Goal: Navigation & Orientation: Find specific page/section

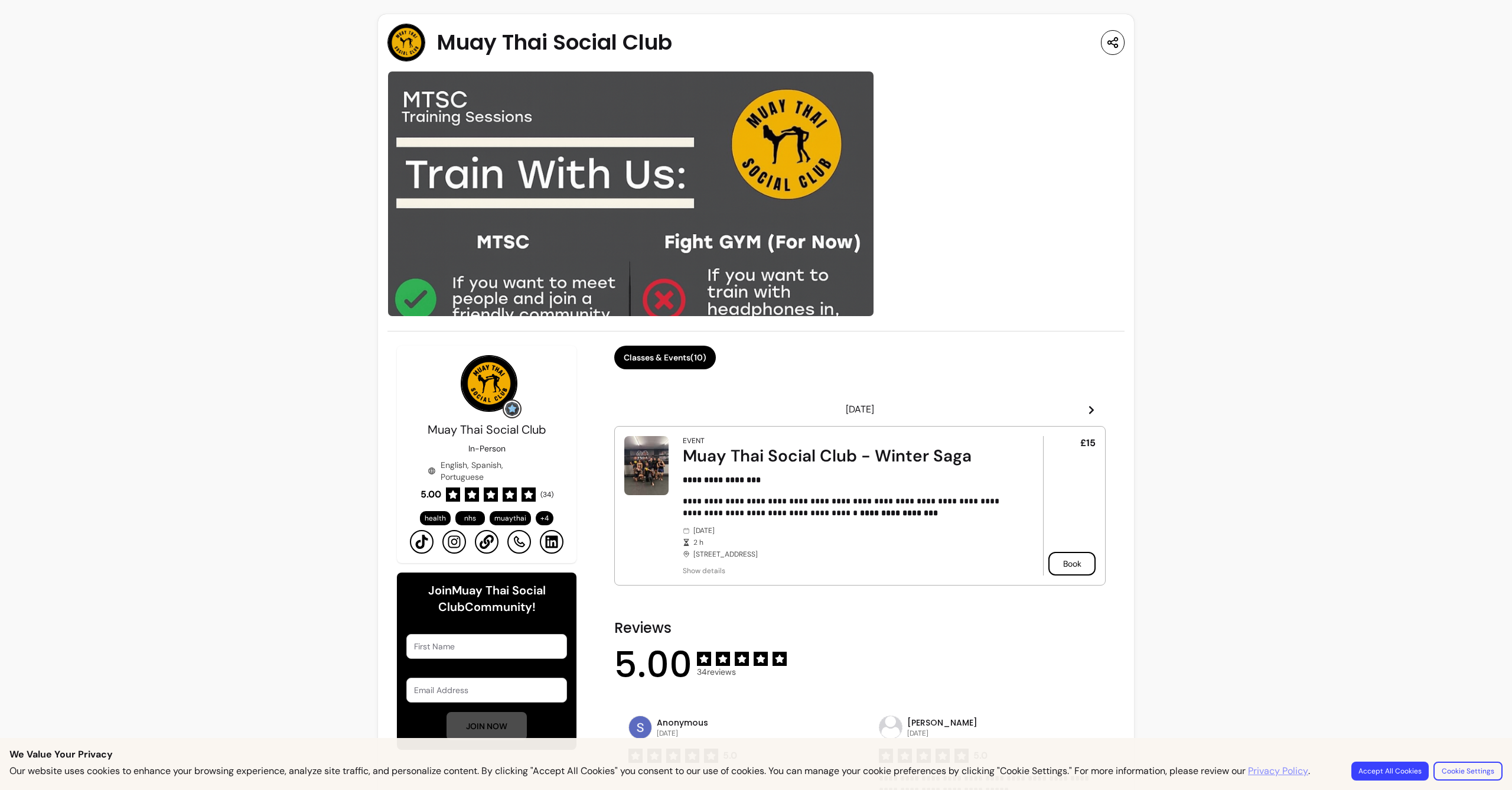
click at [709, 178] on img at bounding box center [630, 194] width 487 height 246
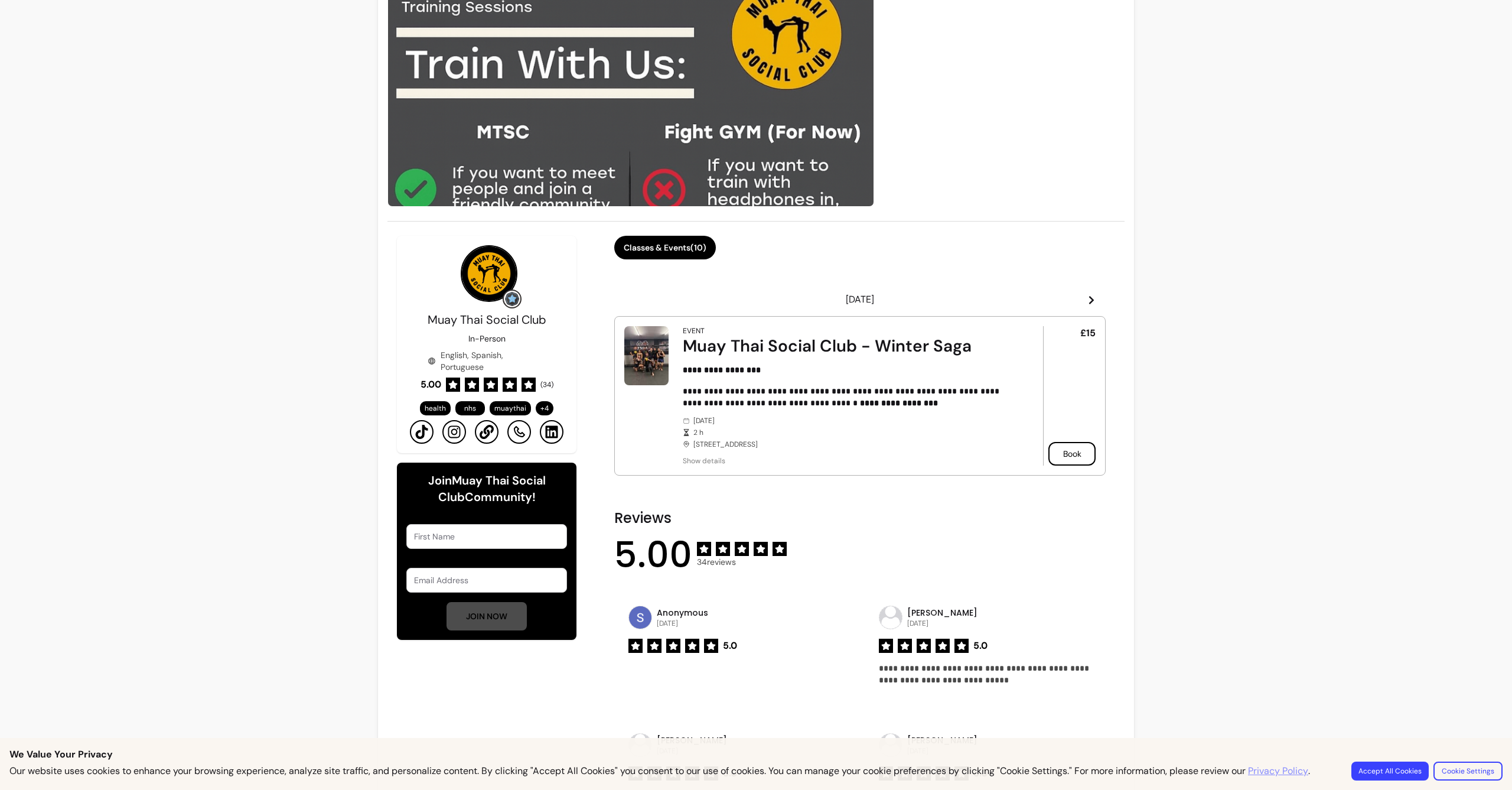
scroll to position [216, 0]
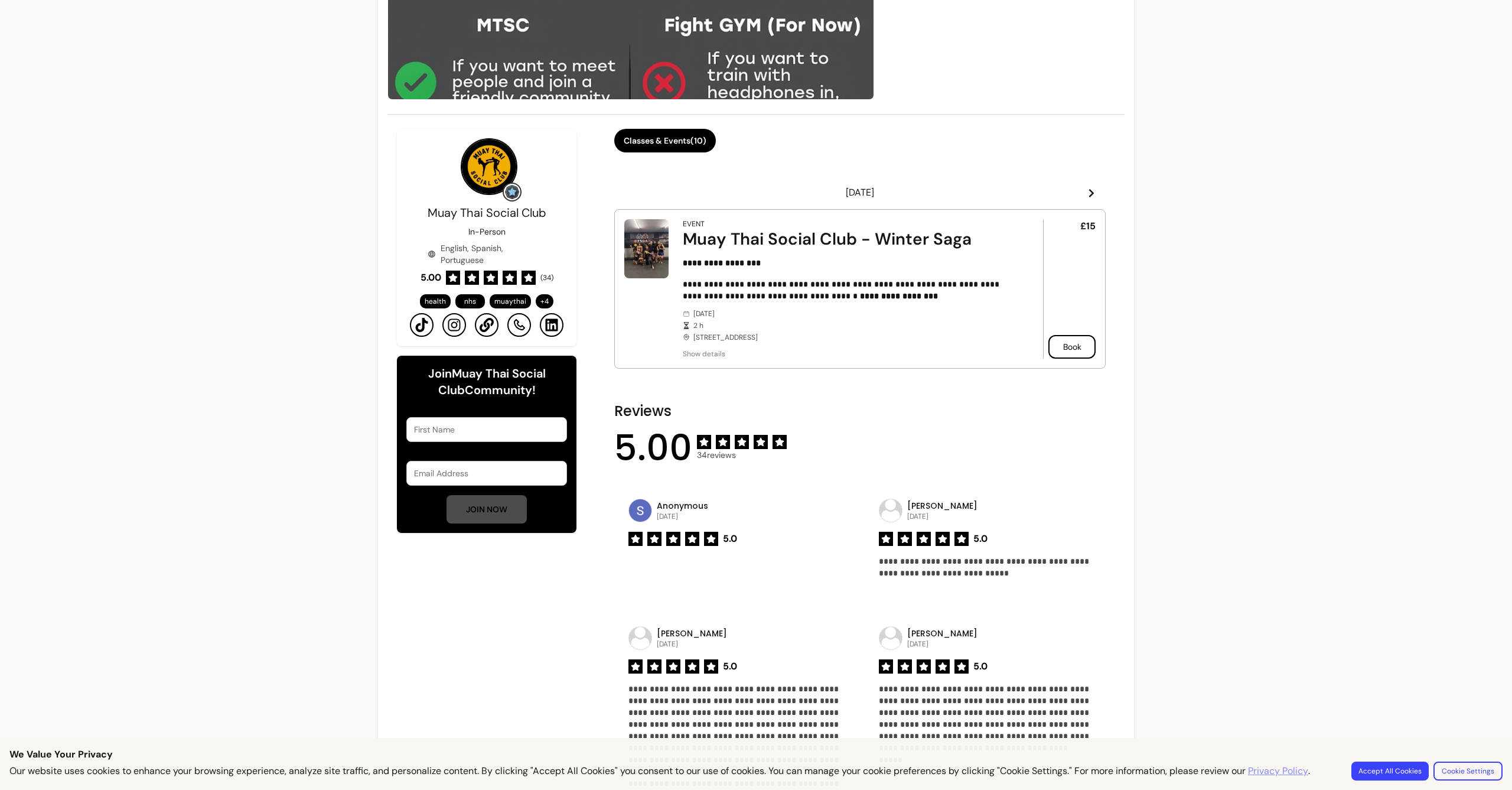
click at [1089, 191] on icon at bounding box center [1091, 193] width 5 height 8
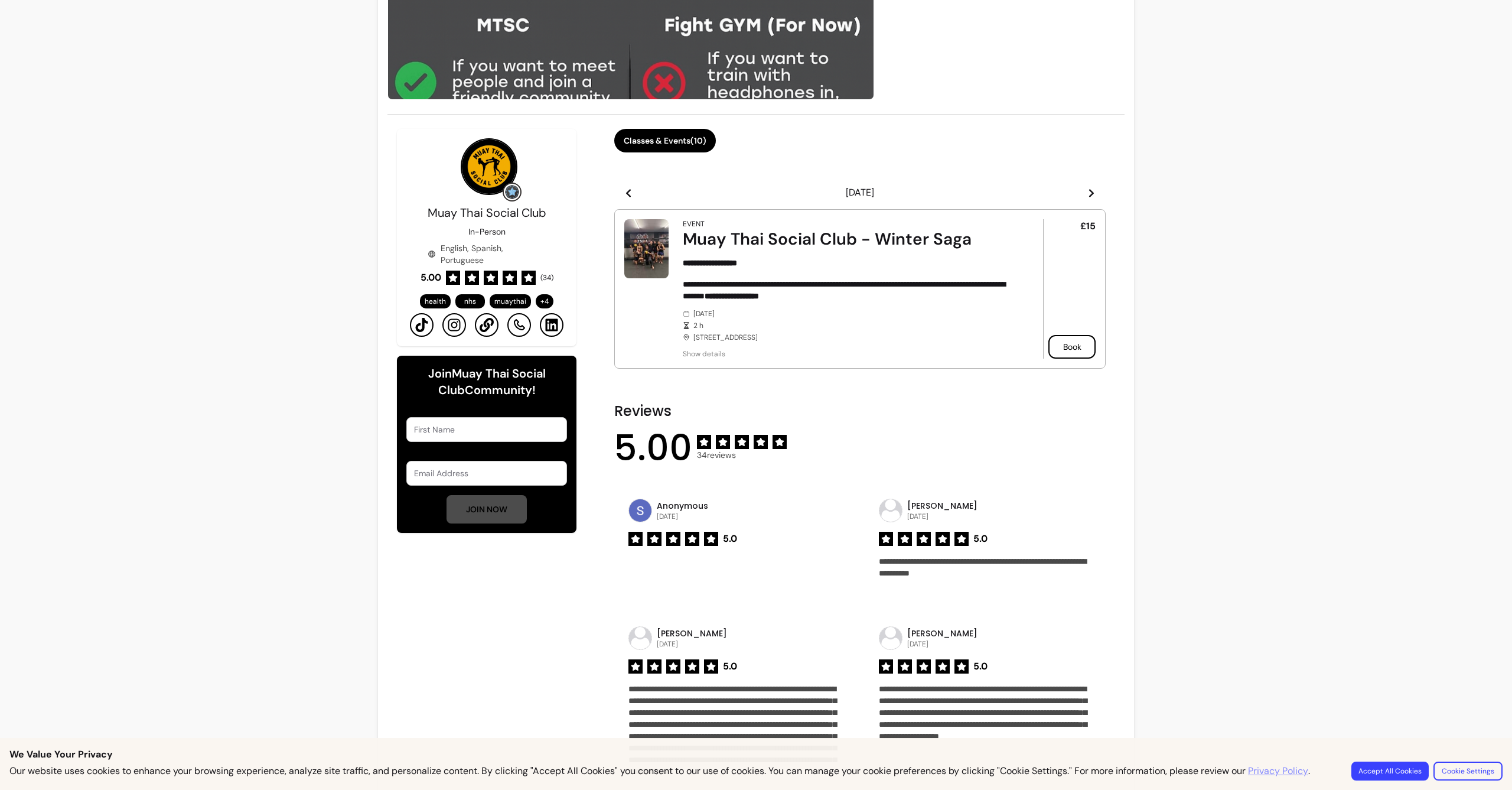
click at [1089, 191] on icon at bounding box center [1091, 193] width 5 height 8
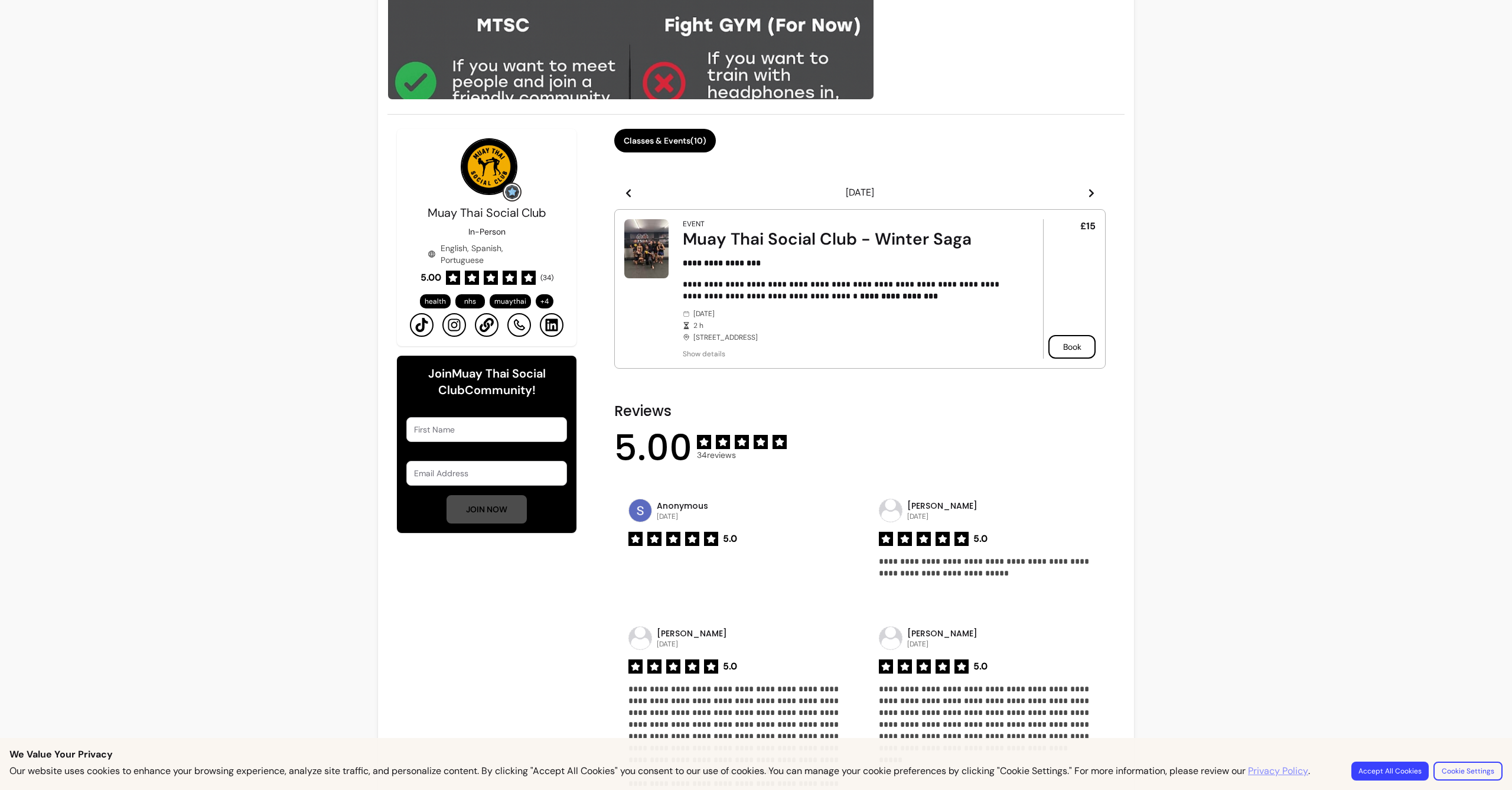
click at [1089, 191] on icon at bounding box center [1091, 193] width 5 height 8
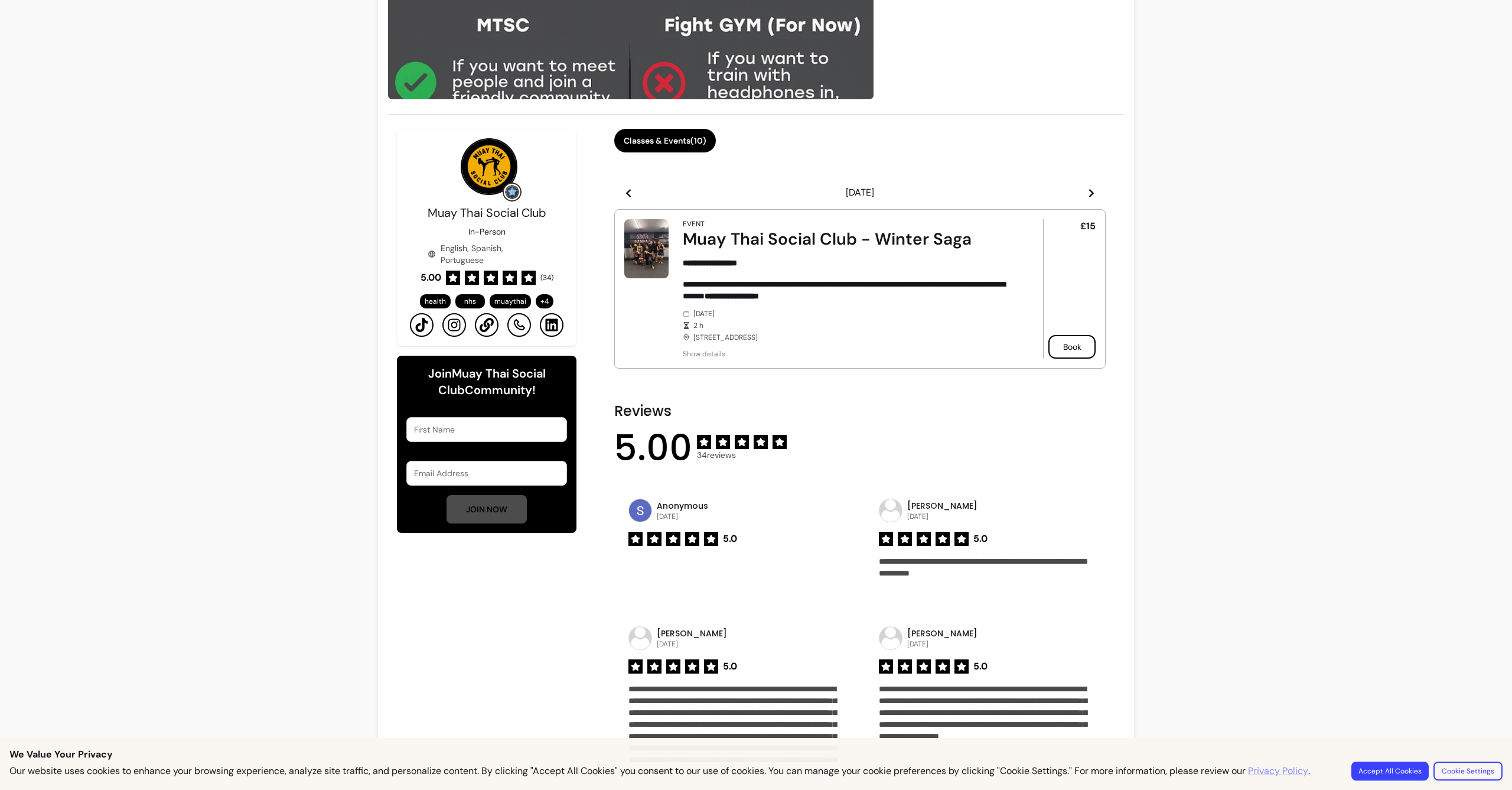
click at [1089, 191] on icon at bounding box center [1091, 193] width 5 height 8
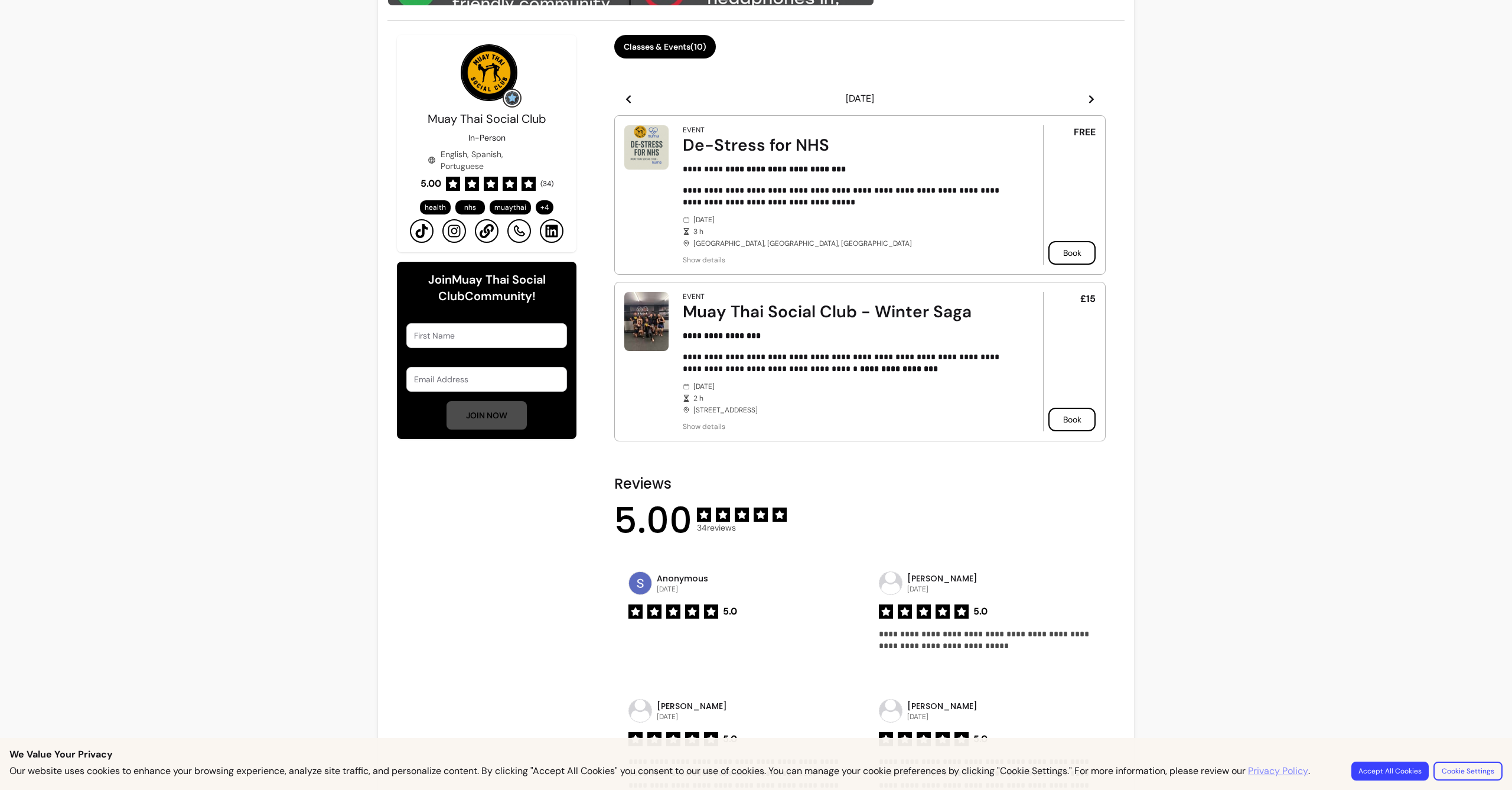
scroll to position [189, 0]
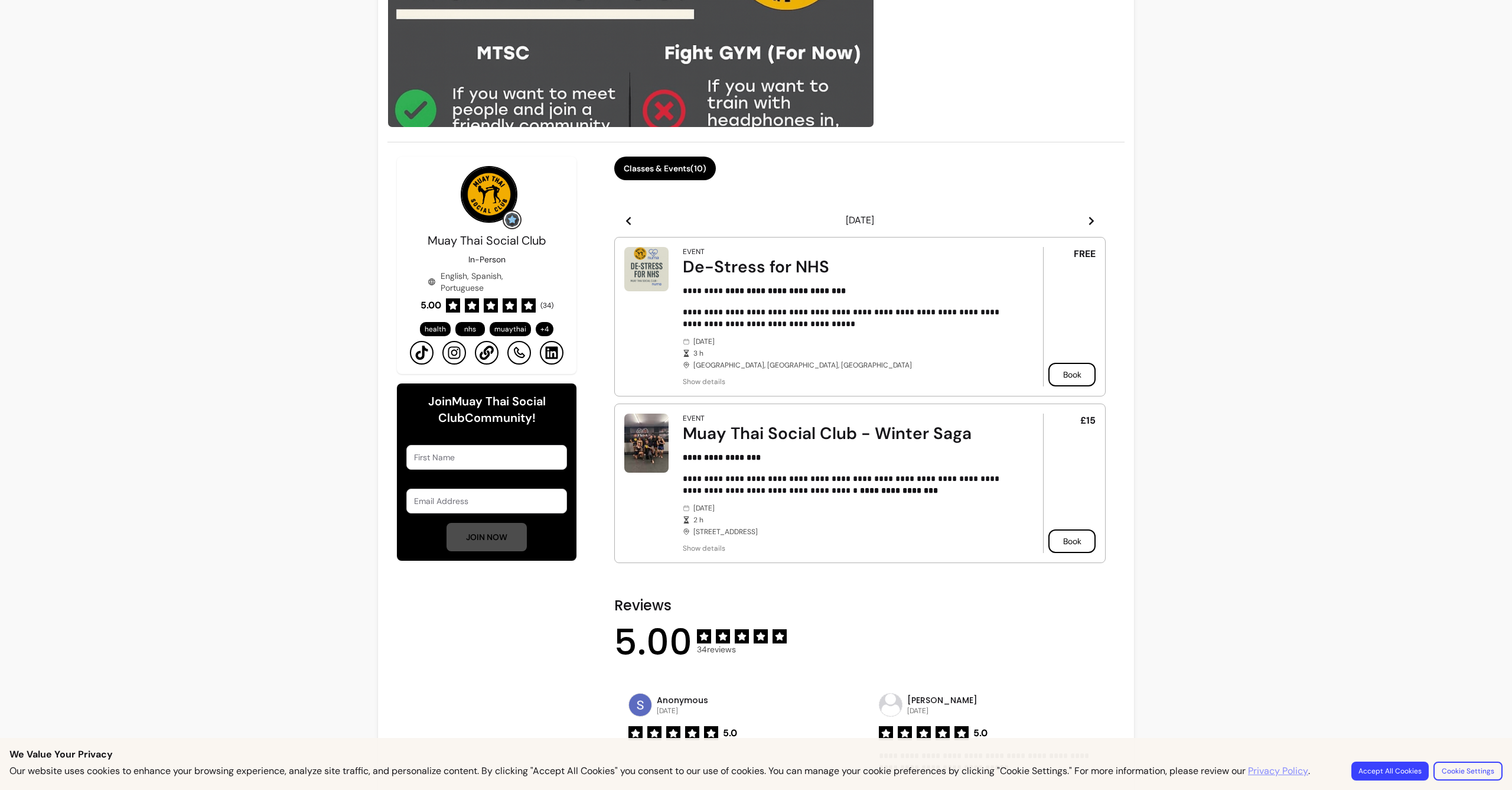
click at [1087, 220] on icon at bounding box center [1091, 221] width 9 height 9
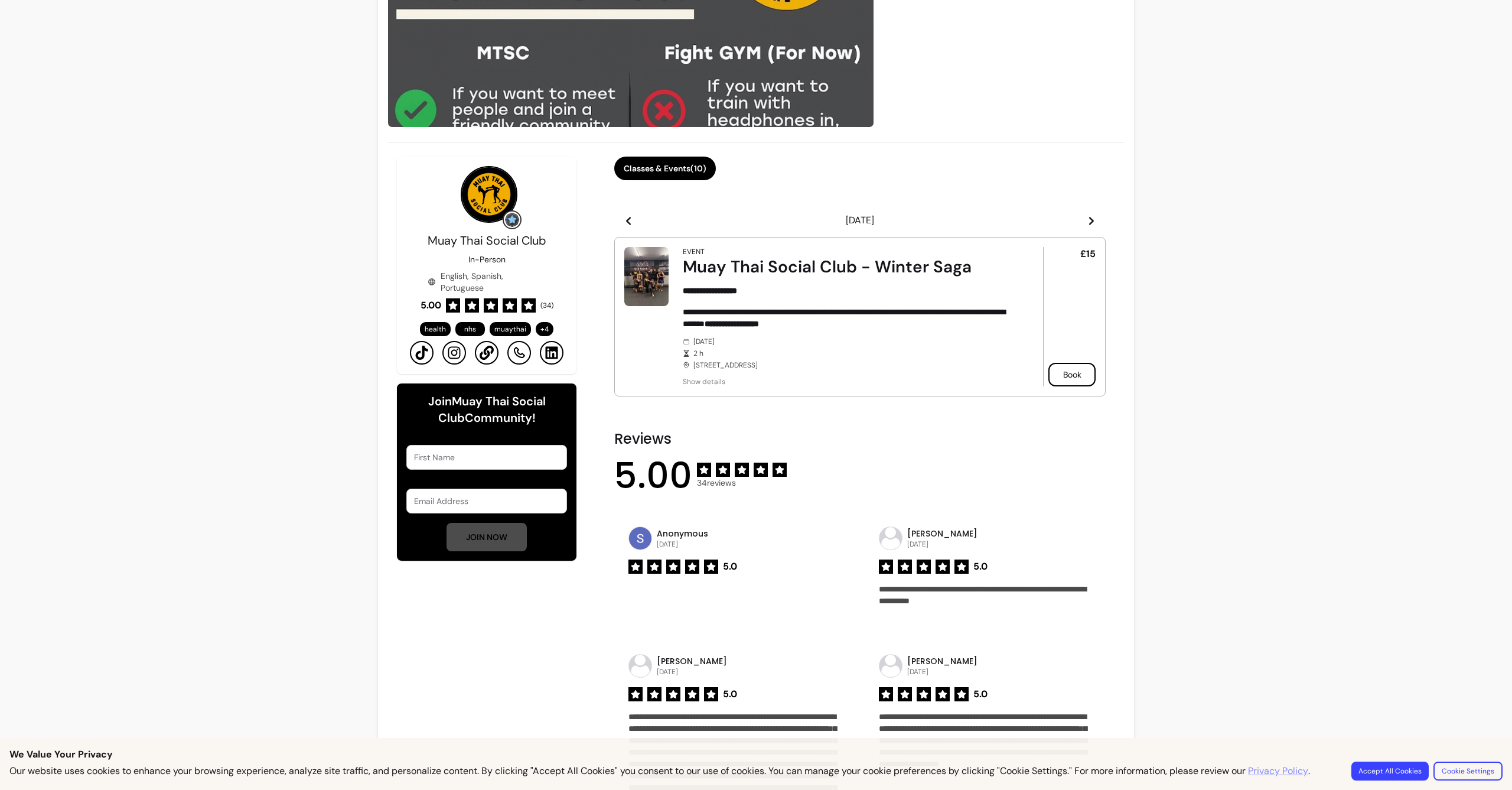
click at [1087, 220] on icon at bounding box center [1091, 221] width 9 height 9
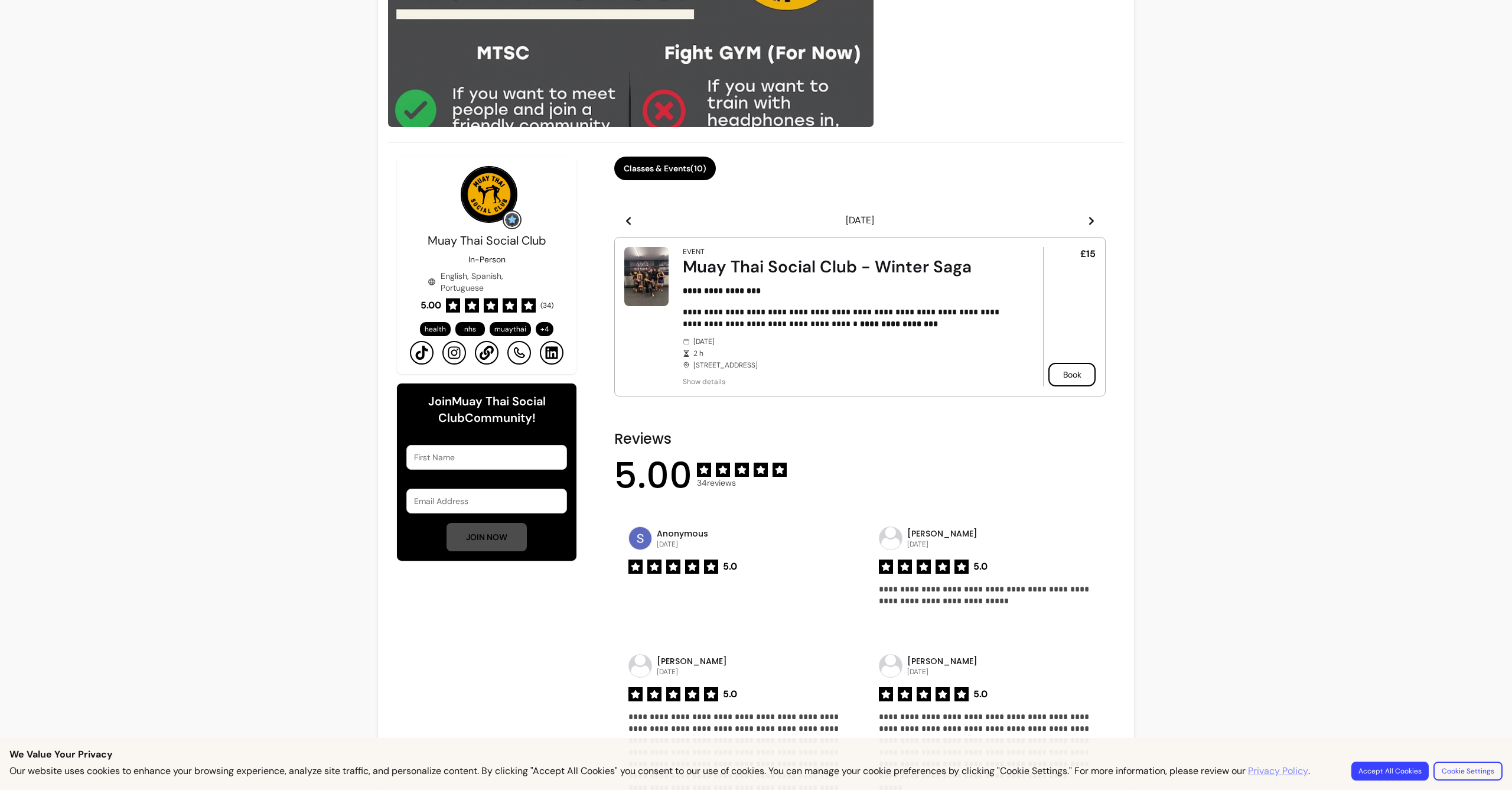
click at [1087, 220] on icon at bounding box center [1091, 221] width 9 height 9
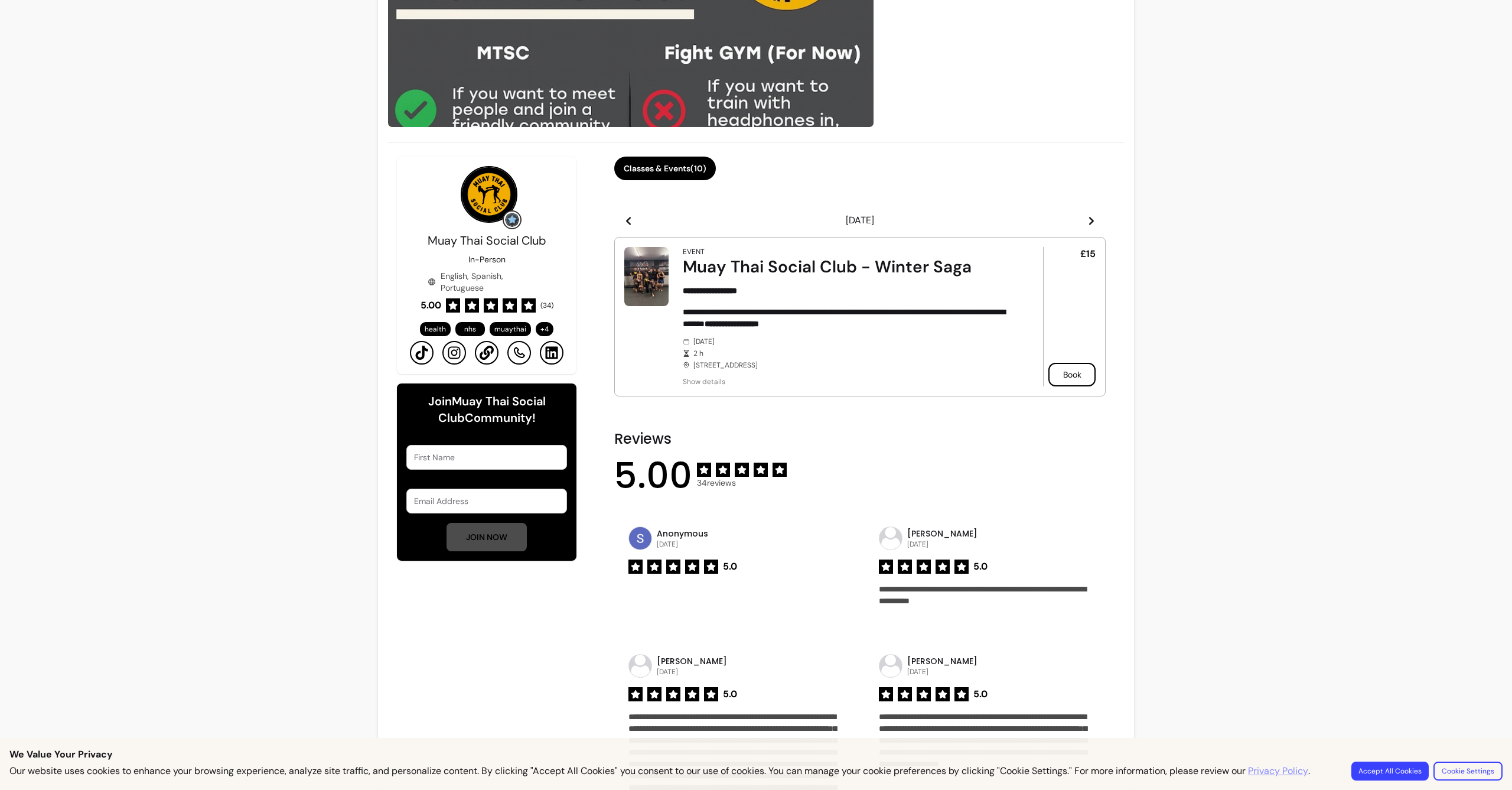
click at [1087, 220] on icon at bounding box center [1091, 221] width 9 height 9
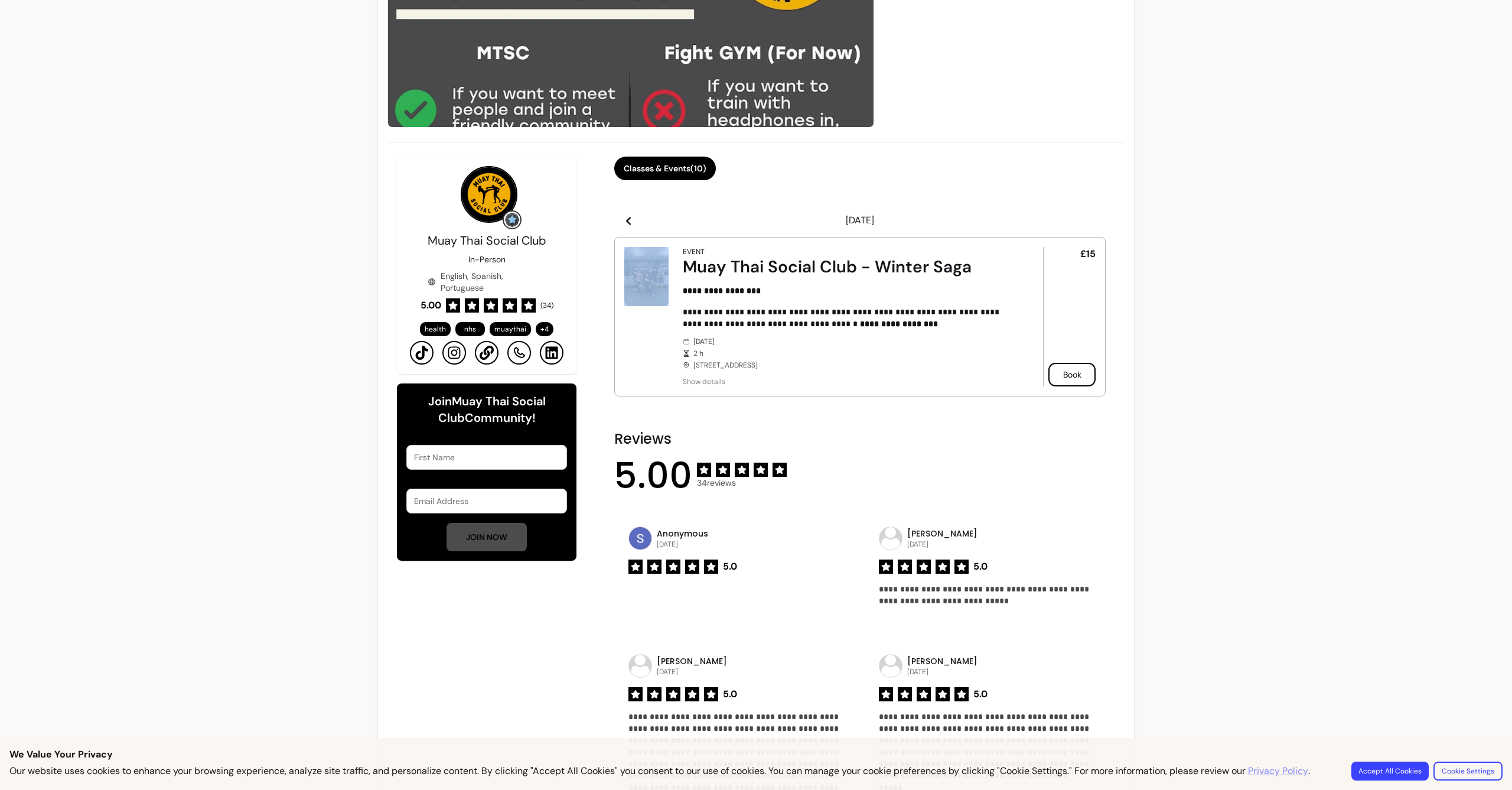
click at [1087, 220] on icon at bounding box center [1091, 221] width 9 height 9
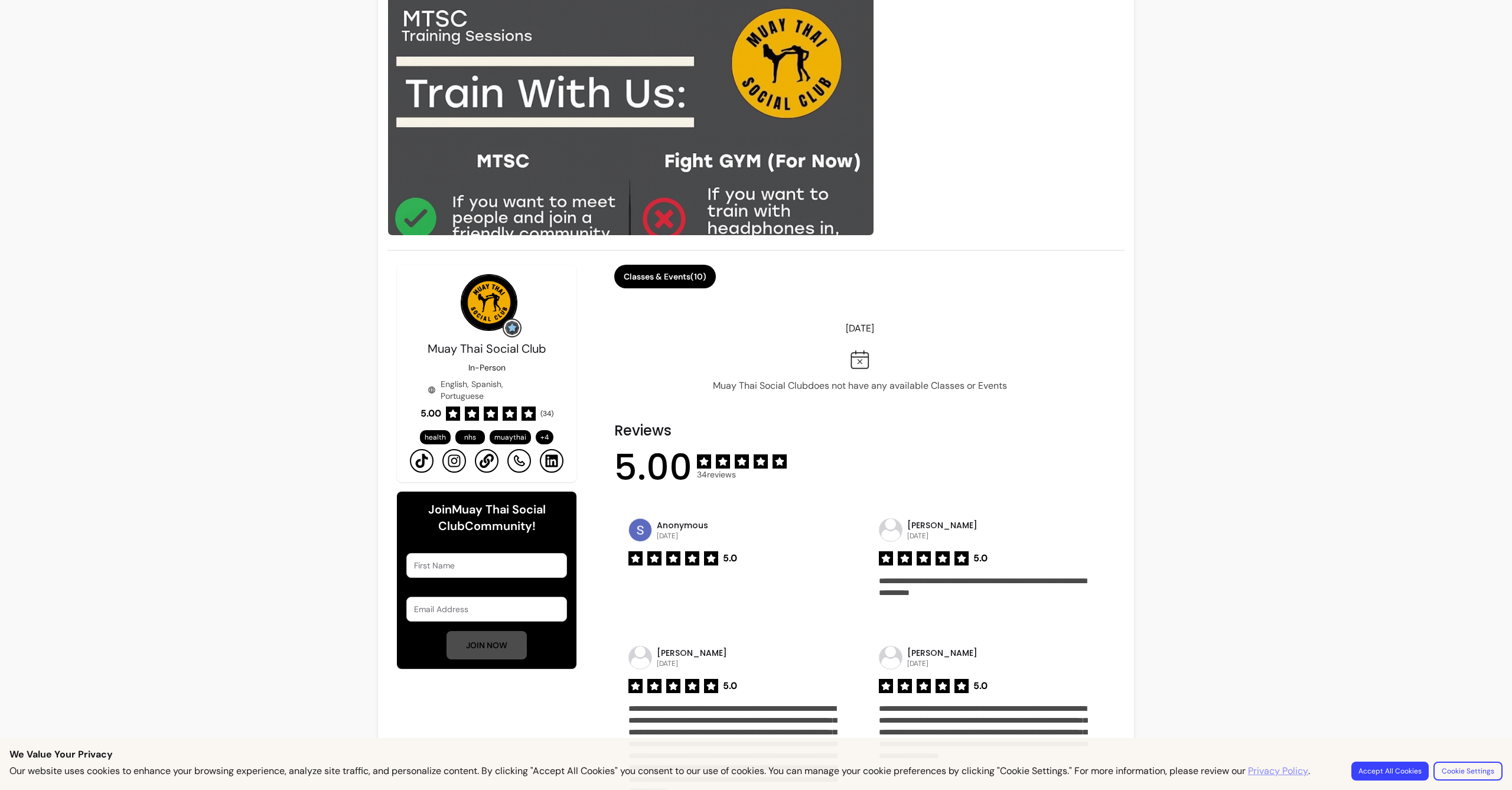
scroll to position [0, 0]
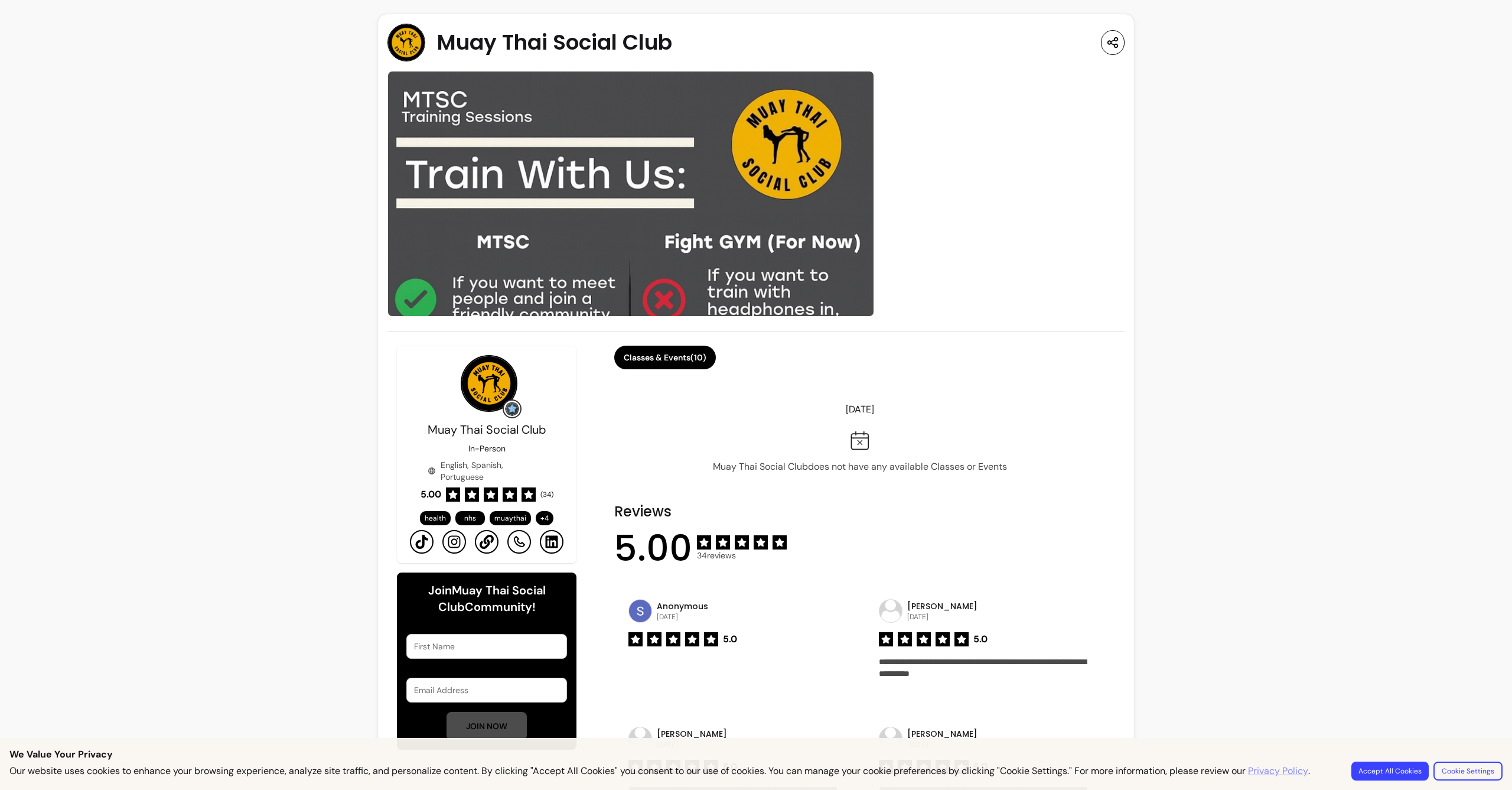
click at [505, 411] on img at bounding box center [512, 409] width 15 height 15
